Goal: Navigation & Orientation: Find specific page/section

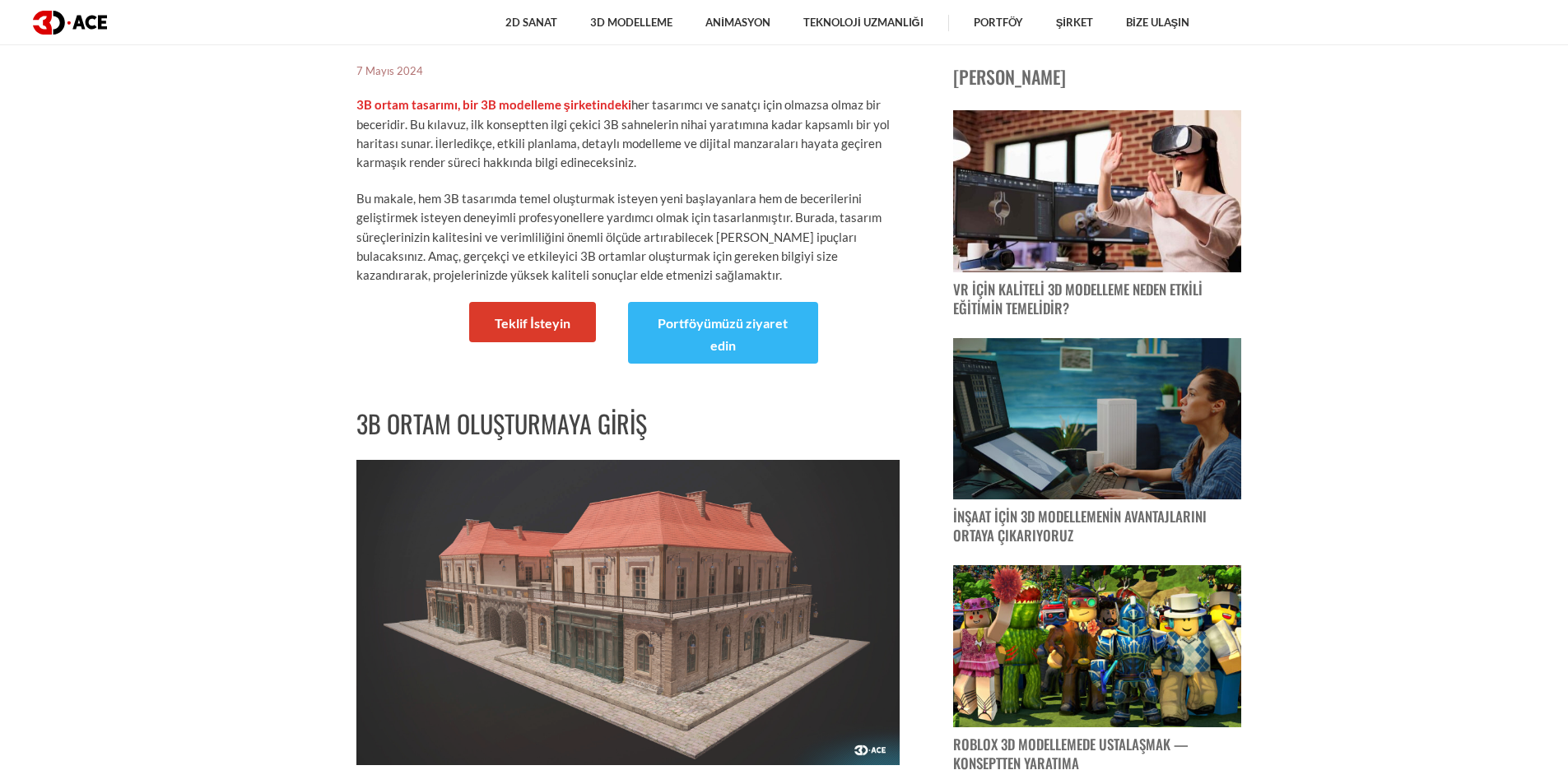
scroll to position [823, 0]
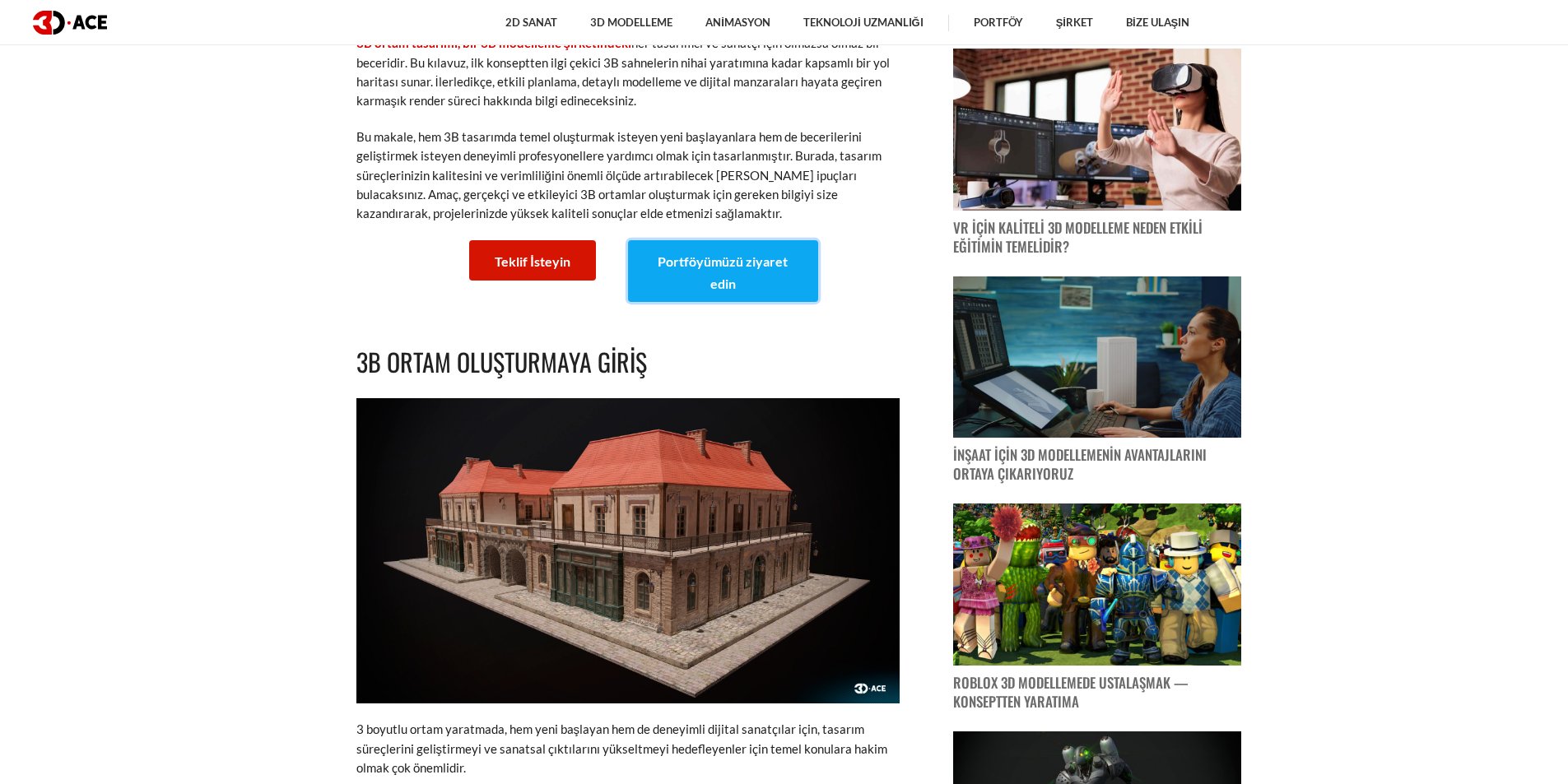
click at [725, 261] on font "Portföyümüzü ziyaret edin" at bounding box center [723, 273] width 130 height 38
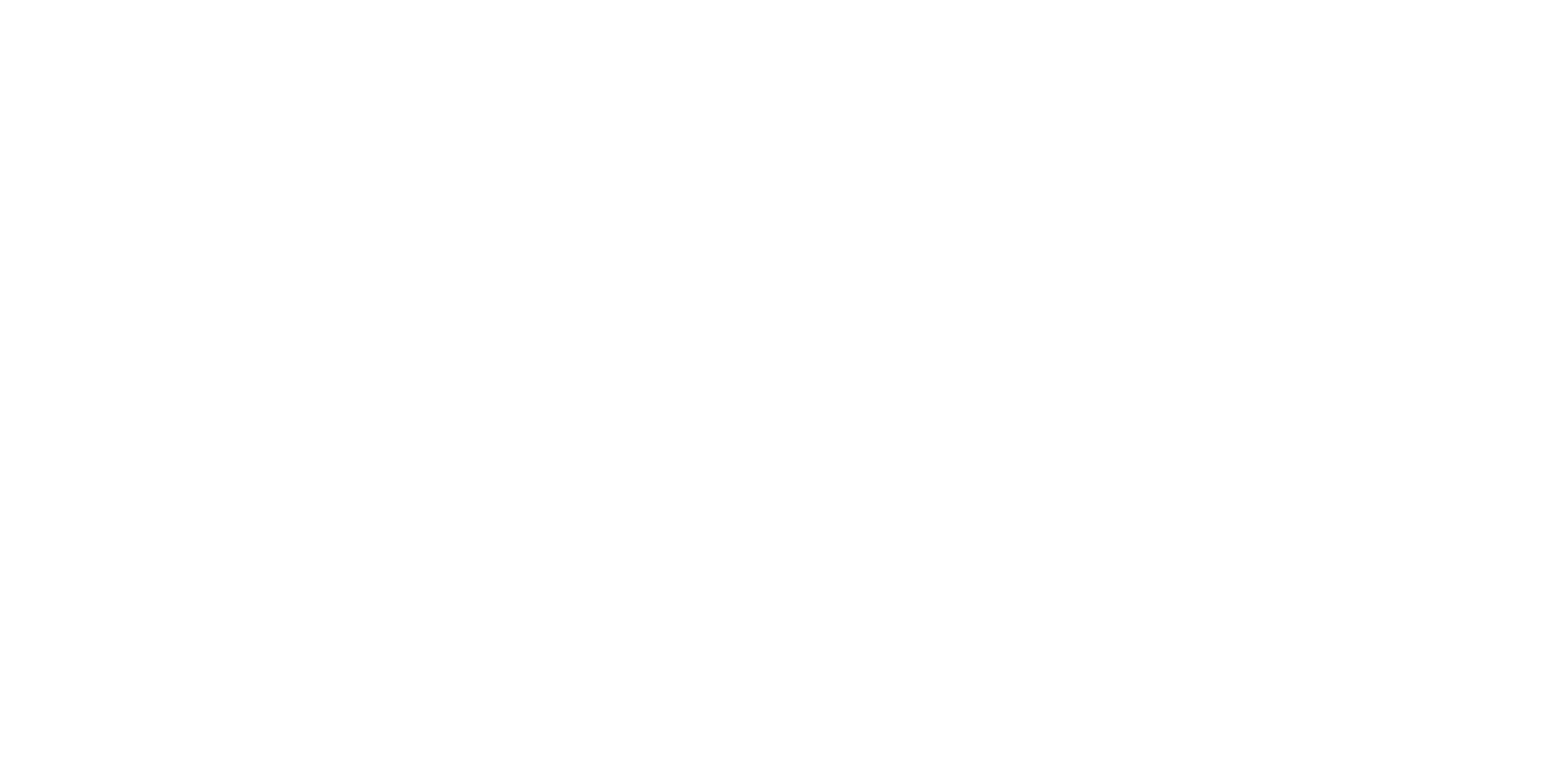
scroll to position [905, 0]
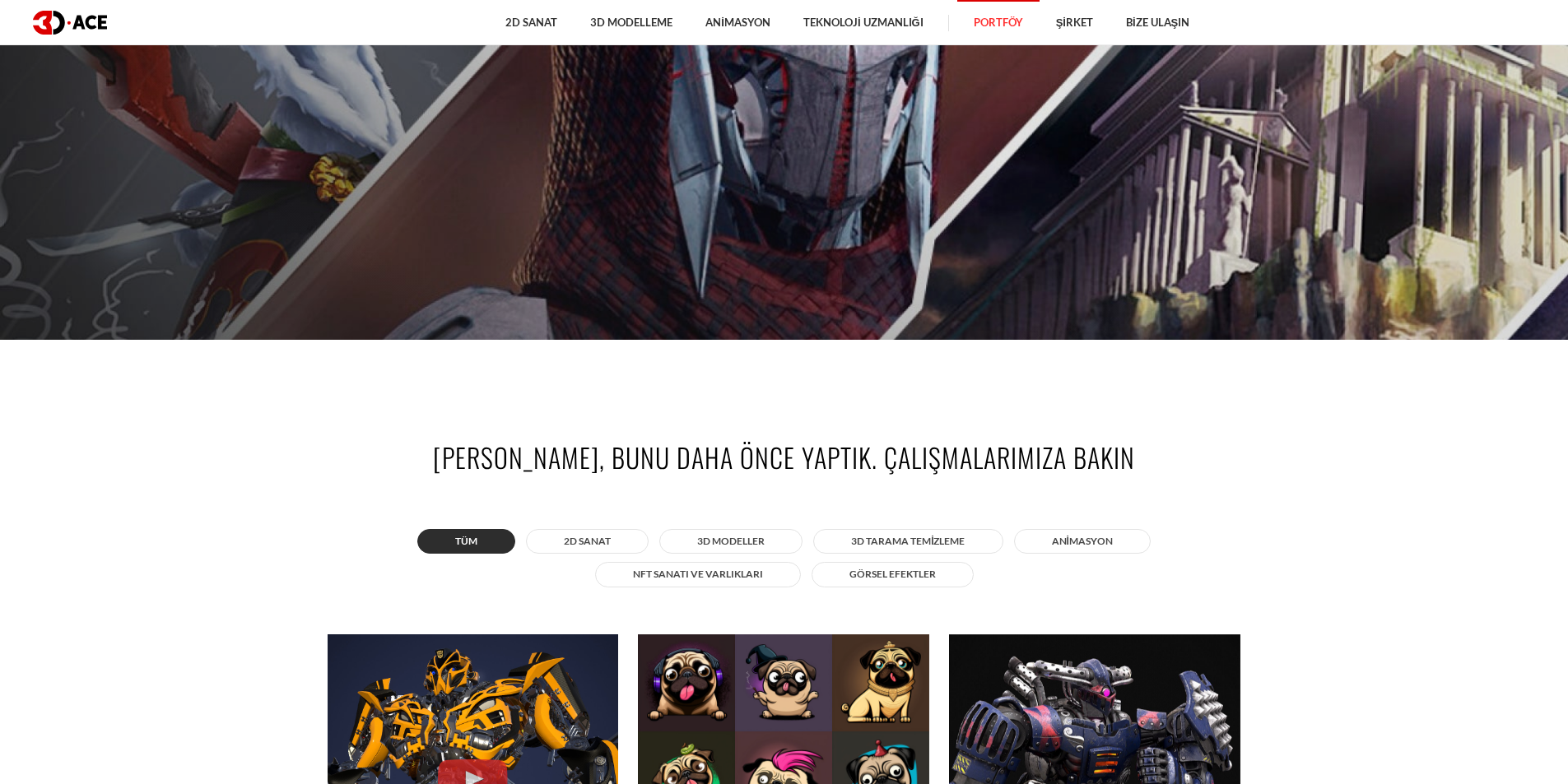
scroll to position [576, 0]
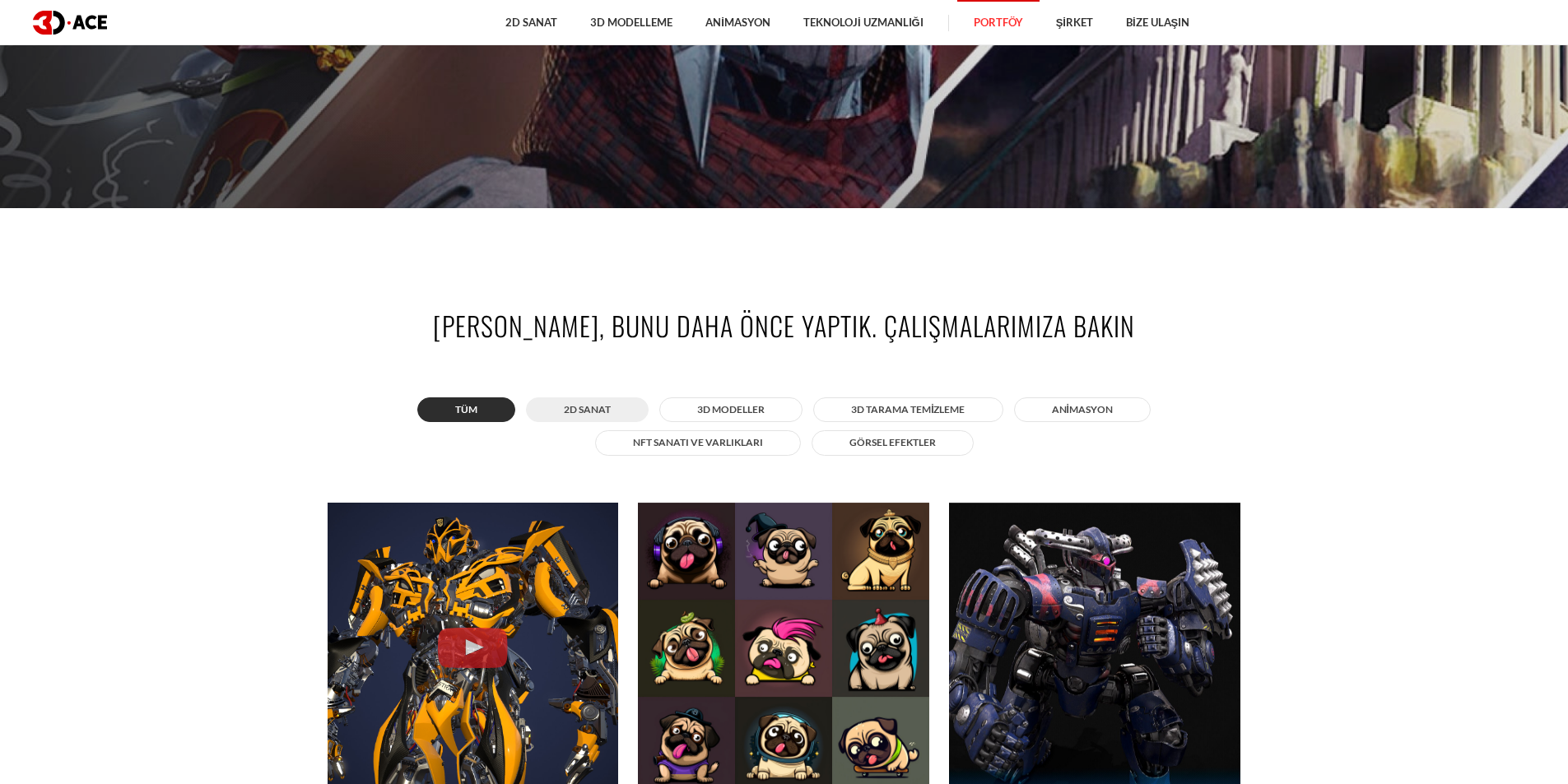
click at [632, 408] on button "2D SANAT" at bounding box center [588, 410] width 122 height 25
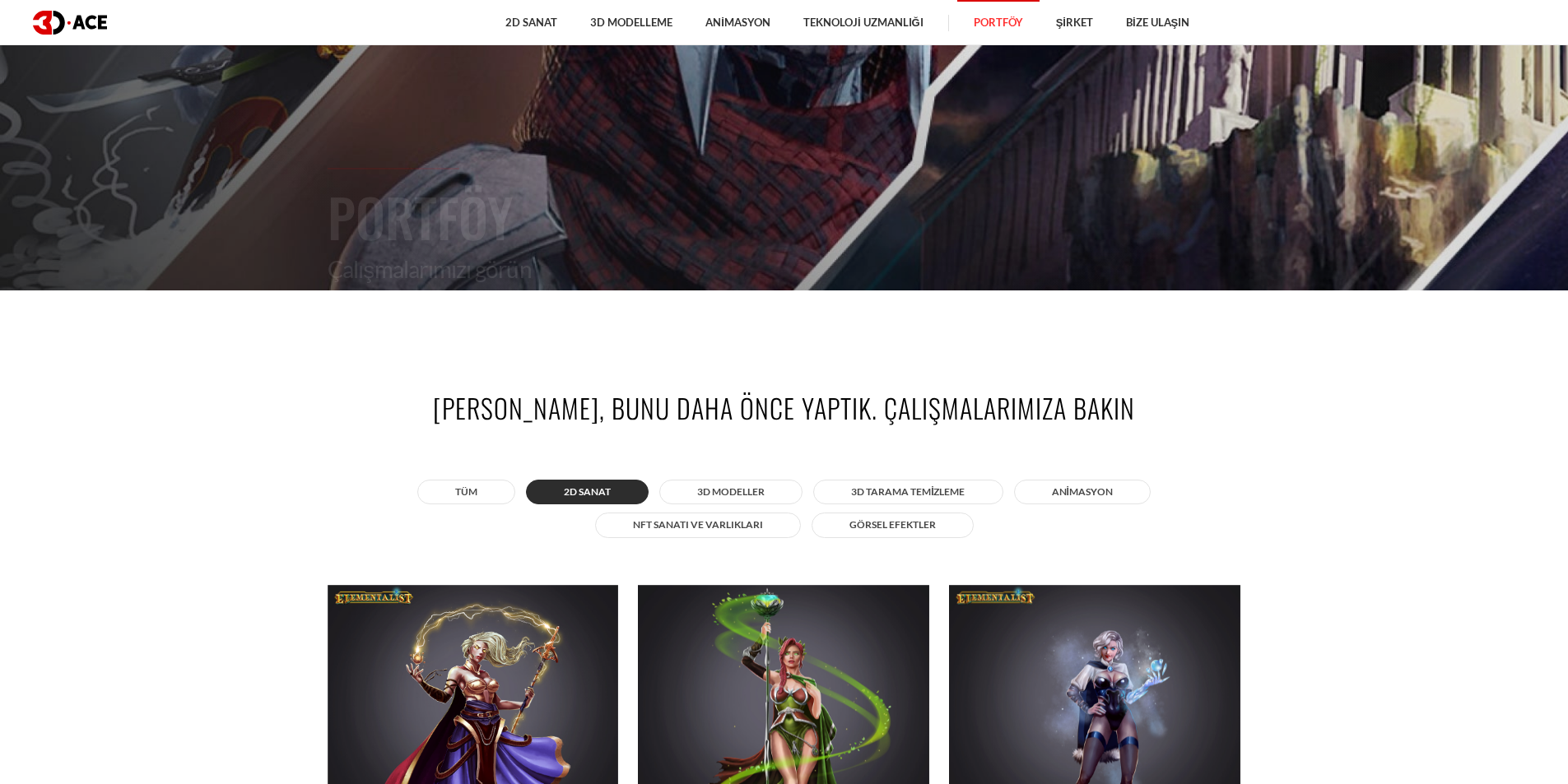
scroll to position [0, 0]
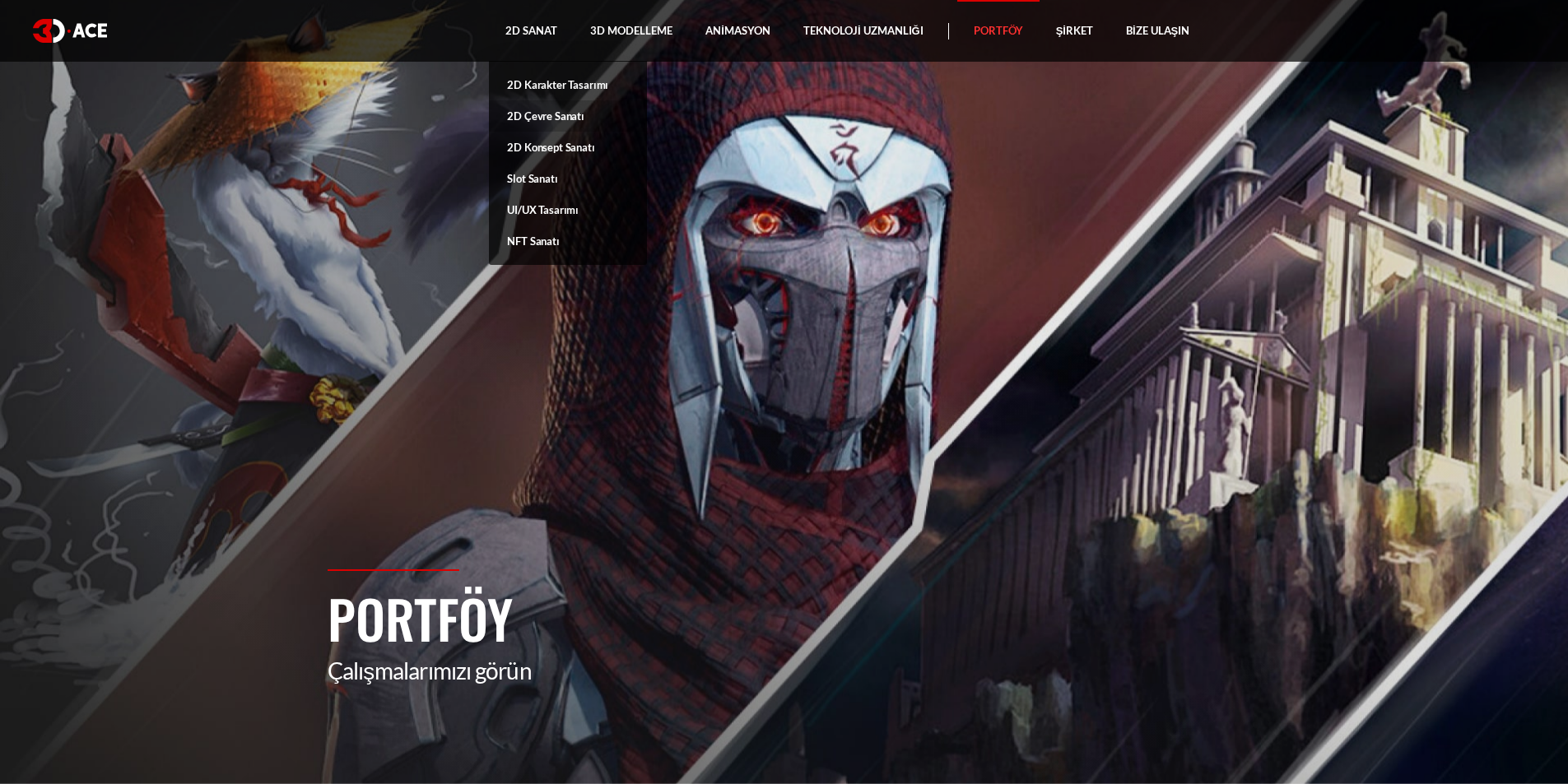
click at [559, 117] on font "2D Çevre Sanatı" at bounding box center [545, 116] width 77 height 13
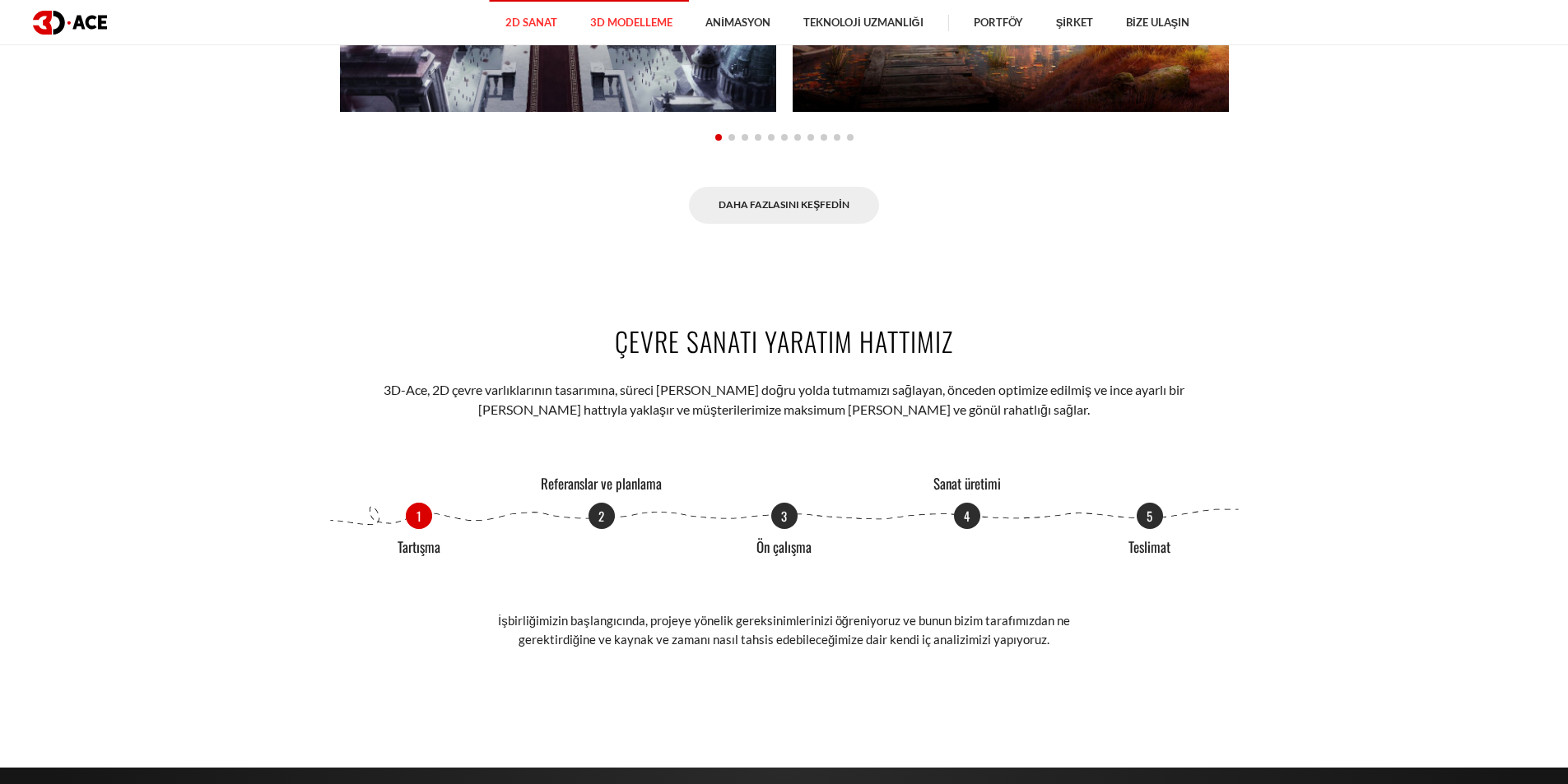
scroll to position [1810, 0]
